Goal: Task Accomplishment & Management: Manage account settings

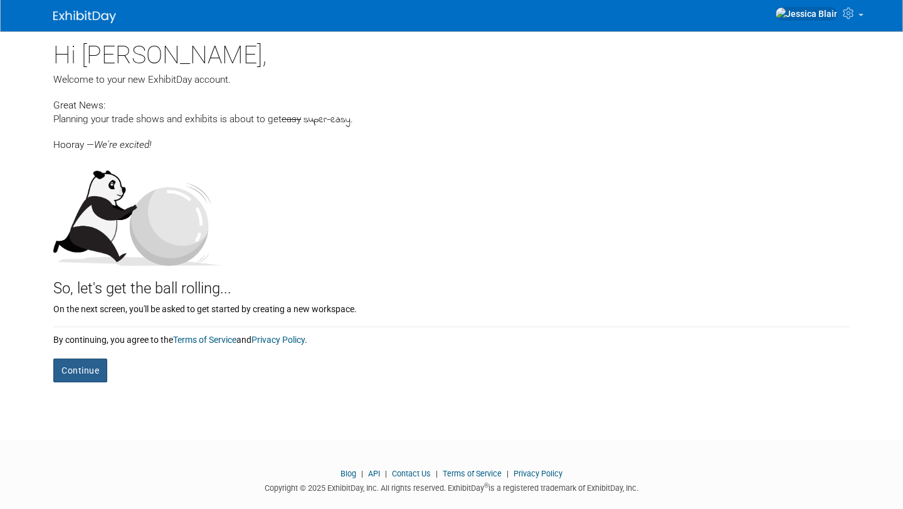
click at [84, 373] on button "Continue" at bounding box center [80, 371] width 54 height 24
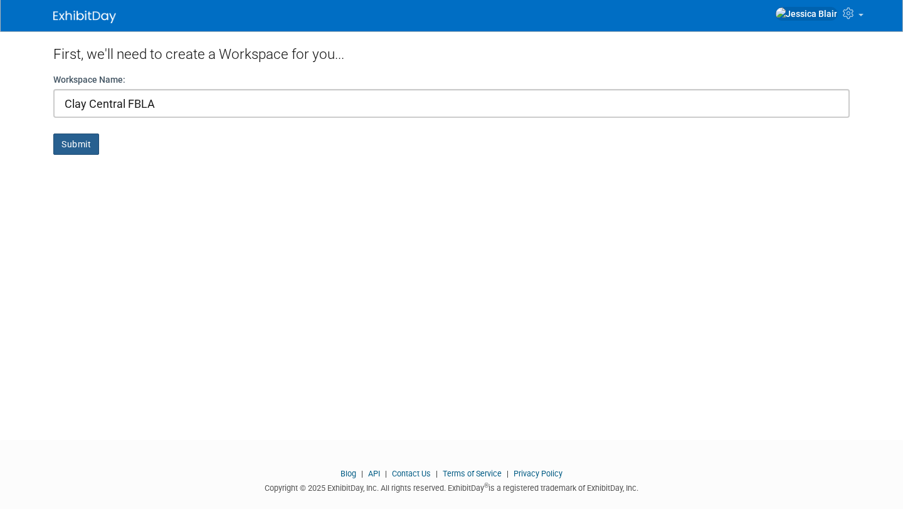
type input "Clay Central FBLA"
click at [87, 147] on button "Submit" at bounding box center [76, 144] width 46 height 21
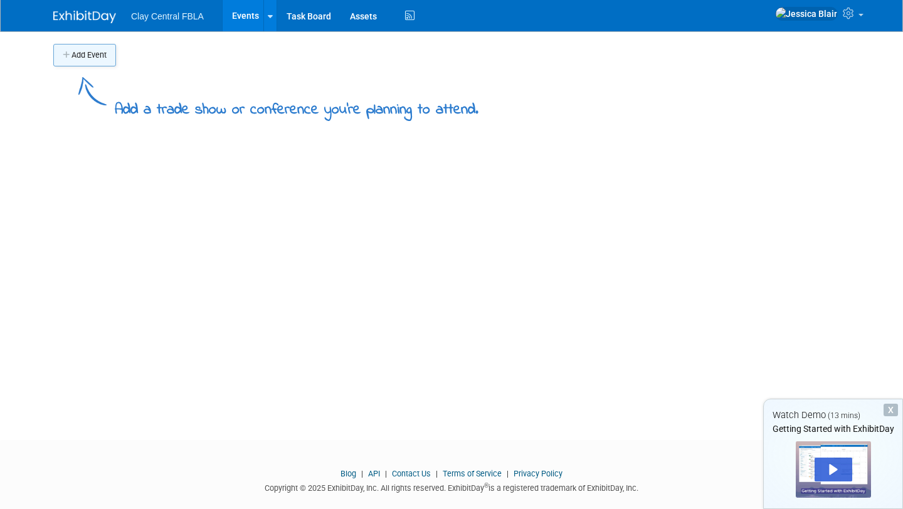
click at [96, 56] on button "Add Event" at bounding box center [84, 55] width 63 height 23
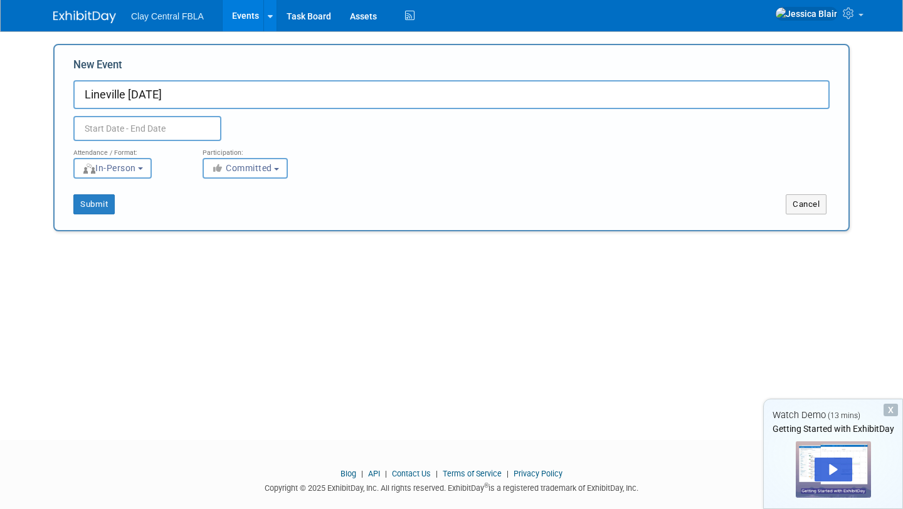
type input "Lineville [DATE]"
click at [122, 126] on input "text" at bounding box center [147, 128] width 148 height 25
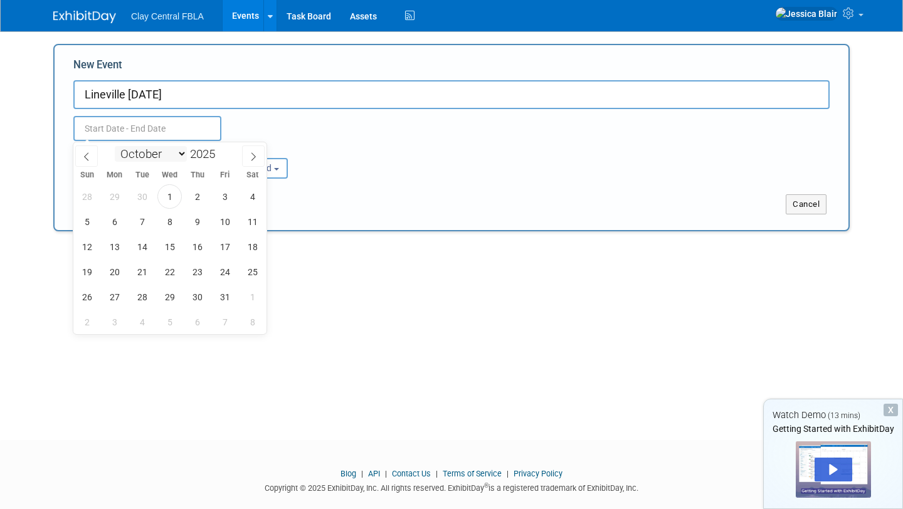
click at [182, 156] on select "January February March April May June July August September October November De…" at bounding box center [151, 154] width 72 height 16
select select "10"
click at [115, 146] on select "January February March April May June July August September October November De…" at bounding box center [151, 154] width 72 height 16
click at [253, 195] on span "1" at bounding box center [252, 196] width 24 height 24
type input "Nov 1, 2025 to Nov 1, 2025"
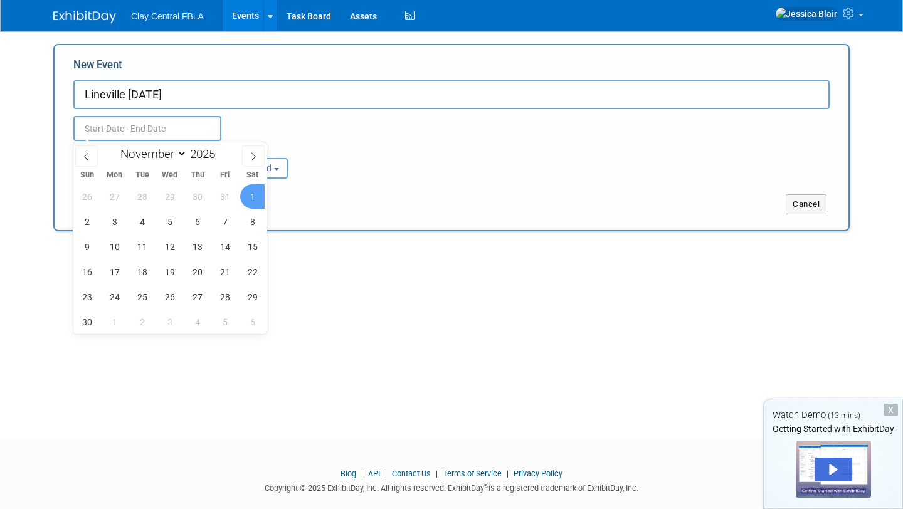
type input "Nov 1, 2025 to Nov 1, 2025"
click at [348, 112] on div "Nov 1, 2025 to Nov 1, 2025 Duplicate Event Warning" at bounding box center [451, 125] width 775 height 32
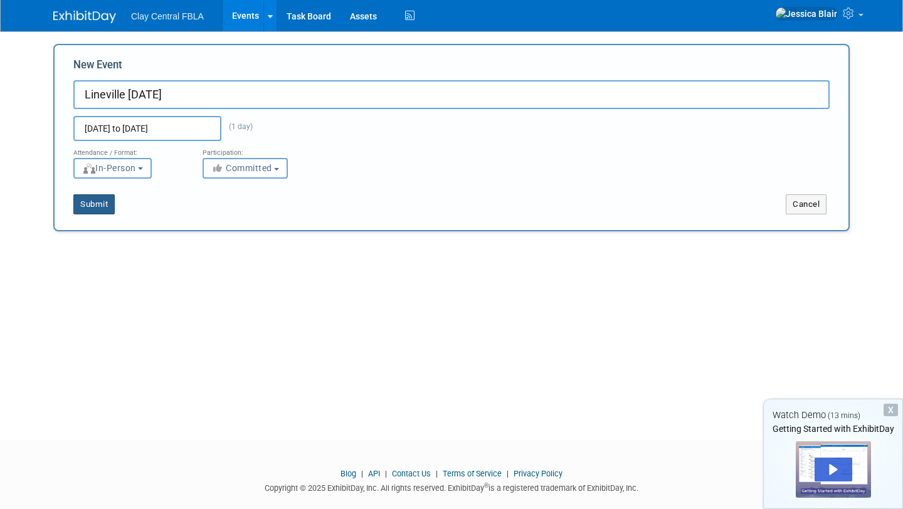
click at [96, 204] on button "Submit" at bounding box center [93, 204] width 41 height 20
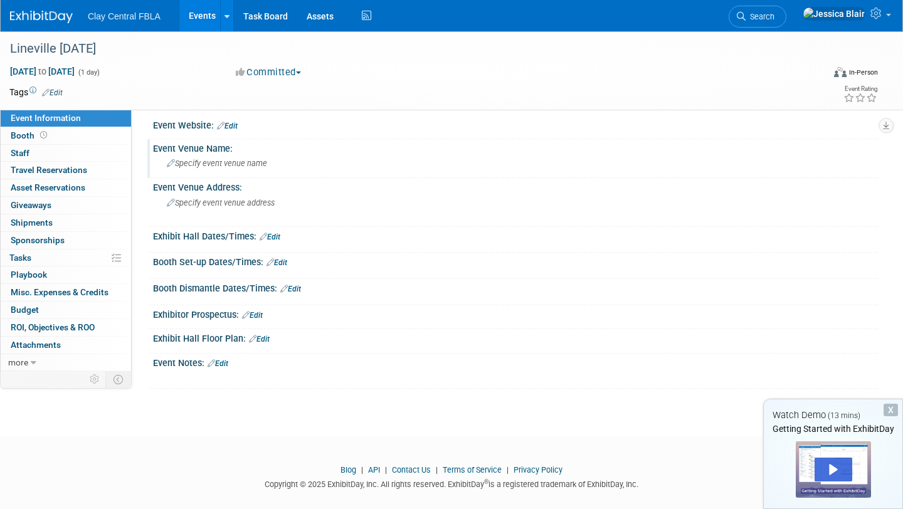
scroll to position [9, 0]
click at [267, 339] on link "Edit" at bounding box center [259, 338] width 21 height 9
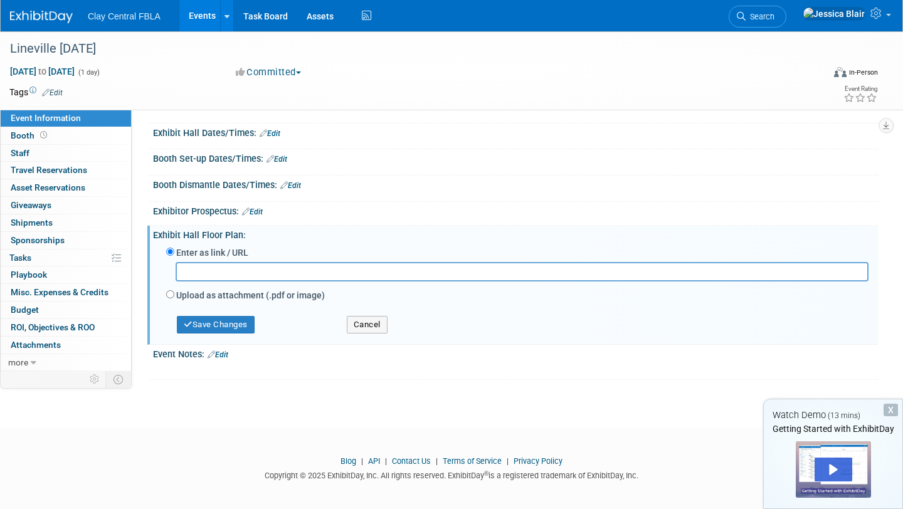
scroll to position [0, 0]
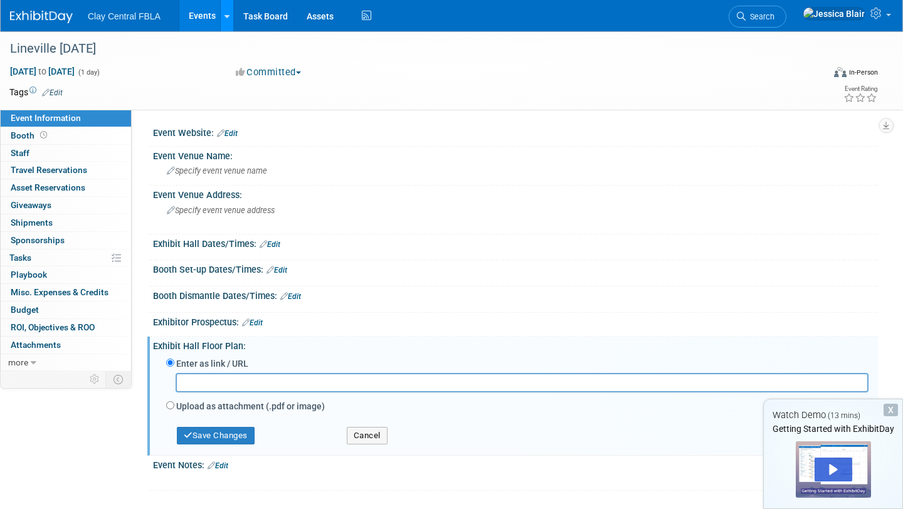
click at [221, 17] on link at bounding box center [226, 15] width 13 height 31
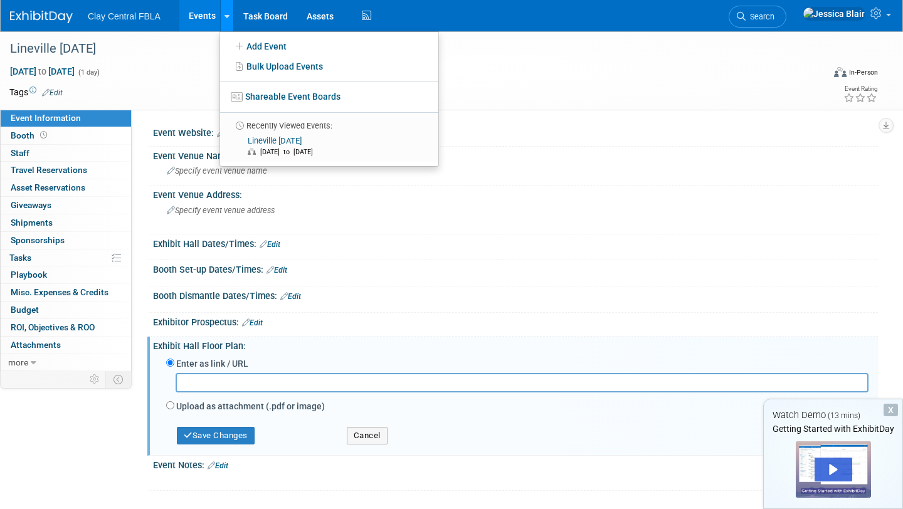
click at [221, 17] on link at bounding box center [226, 15] width 13 height 31
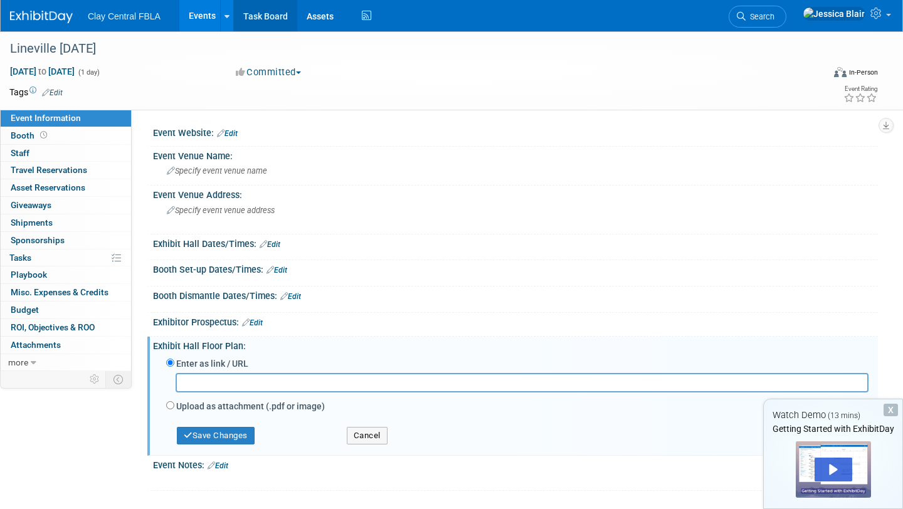
click at [264, 19] on link "Task Board" at bounding box center [265, 15] width 63 height 31
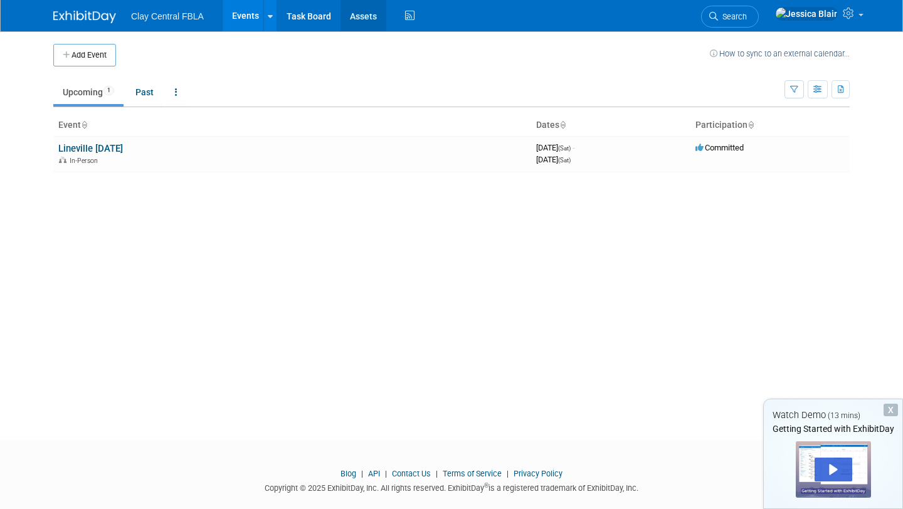
click at [369, 19] on link "Assets" at bounding box center [364, 15] width 46 height 31
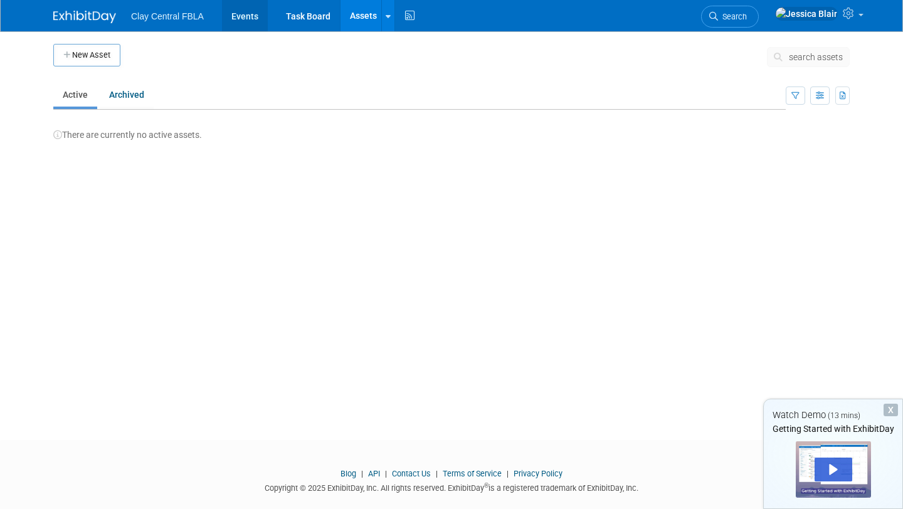
click at [242, 19] on link "Events" at bounding box center [245, 15] width 46 height 31
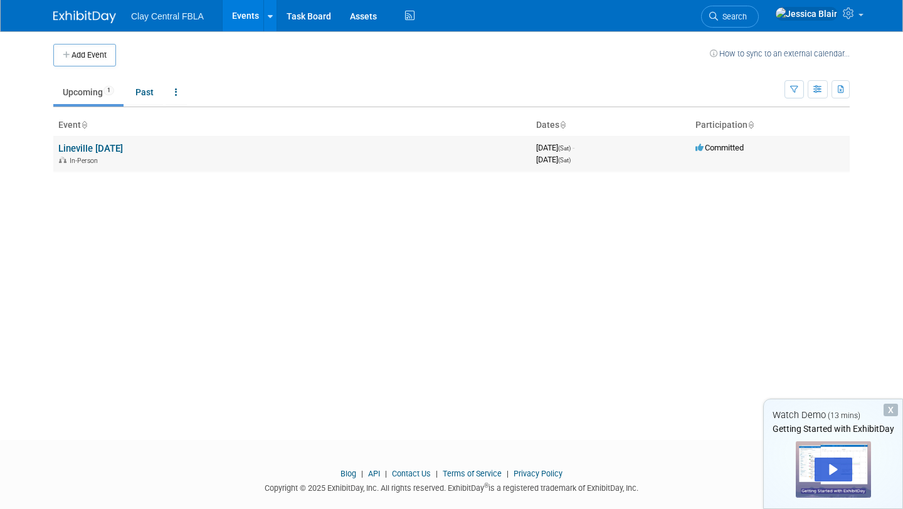
click at [123, 149] on link "Lineville [DATE]" at bounding box center [90, 148] width 65 height 11
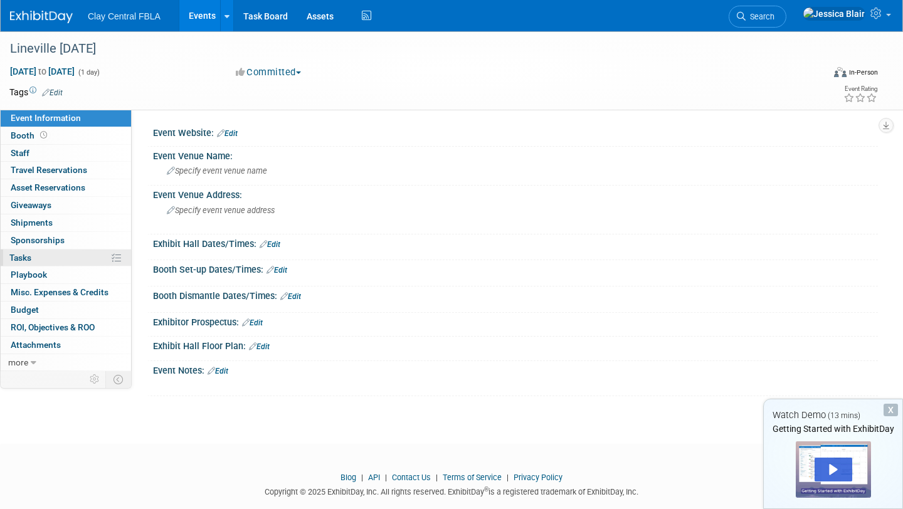
click at [99, 256] on link "0% Tasks 0%" at bounding box center [66, 258] width 130 height 17
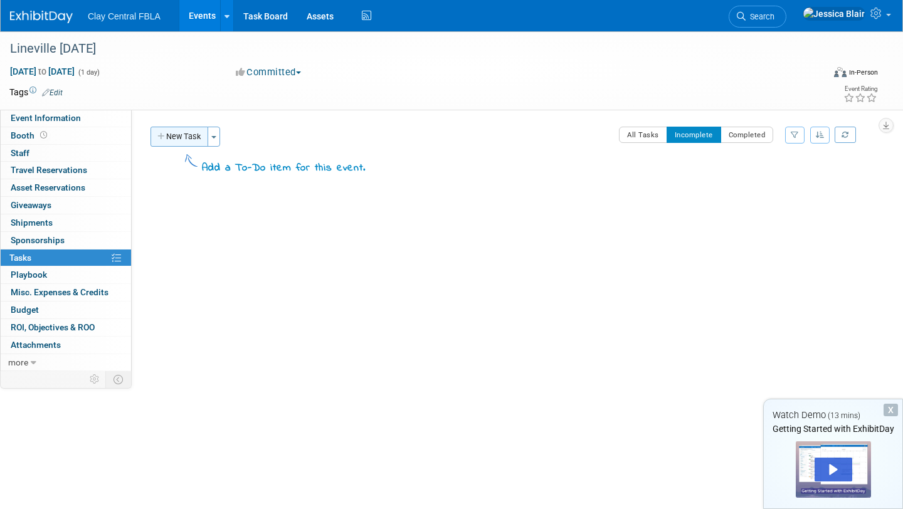
click at [162, 136] on icon "button" at bounding box center [161, 137] width 9 height 8
